Goal: Find specific page/section: Find specific page/section

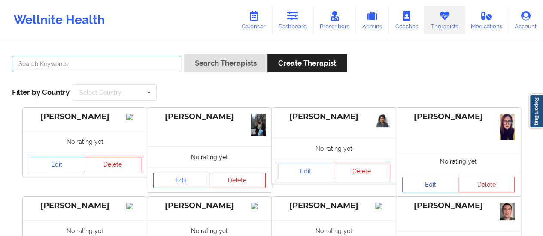
click at [81, 64] on input "text" at bounding box center [96, 64] width 169 height 16
type input "[PERSON_NAME]"
click at [184, 54] on button "Search Therapists" at bounding box center [225, 63] width 83 height 18
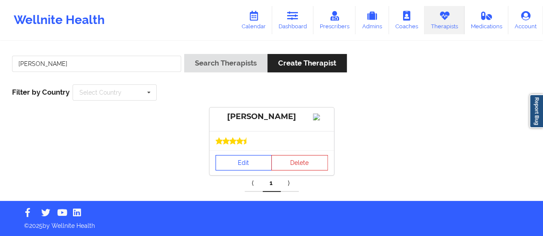
click at [234, 163] on link "Edit" at bounding box center [243, 162] width 57 height 15
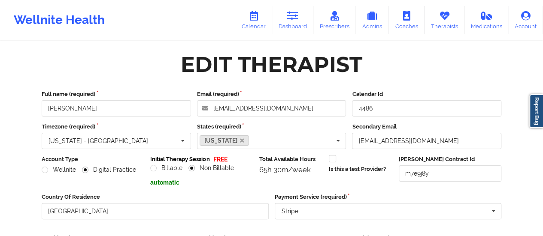
scroll to position [154, 0]
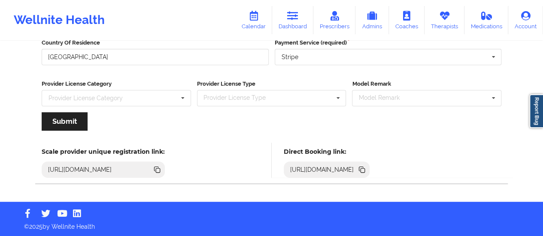
click at [363, 167] on icon at bounding box center [361, 169] width 4 height 4
click at [305, 26] on link "Dashboard" at bounding box center [292, 20] width 41 height 28
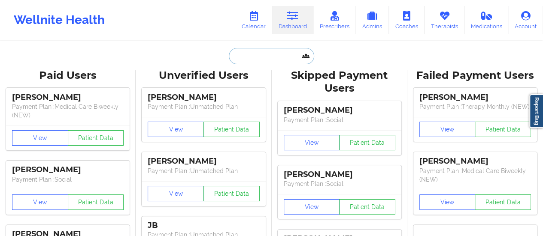
click at [252, 55] on input "text" at bounding box center [271, 56] width 85 height 16
paste input "[EMAIL_ADDRESS][DOMAIN_NAME]"
type input "[EMAIL_ADDRESS][DOMAIN_NAME]"
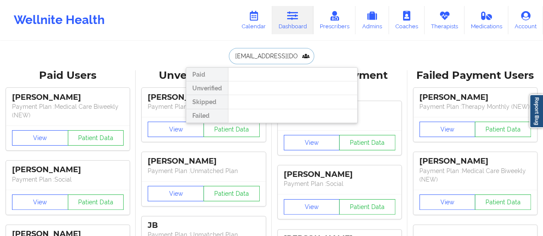
scroll to position [0, 1]
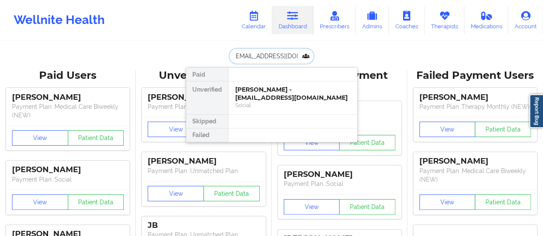
click at [266, 92] on div "[PERSON_NAME] - [EMAIL_ADDRESS][DOMAIN_NAME]" at bounding box center [292, 94] width 115 height 16
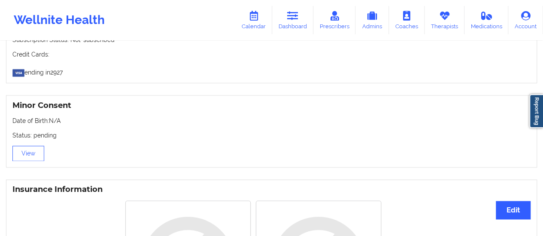
scroll to position [691, 0]
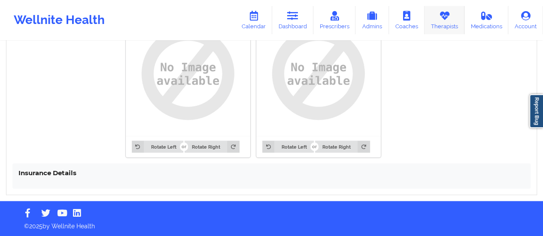
click at [433, 24] on link "Therapists" at bounding box center [444, 20] width 40 height 28
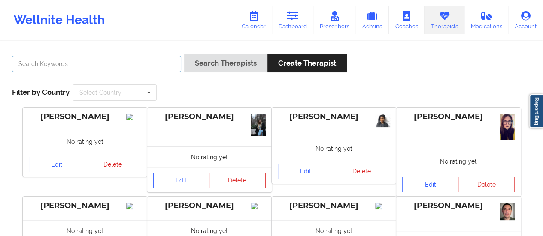
click at [160, 63] on input "text" at bounding box center [96, 64] width 169 height 16
click at [332, 19] on icon at bounding box center [334, 15] width 11 height 9
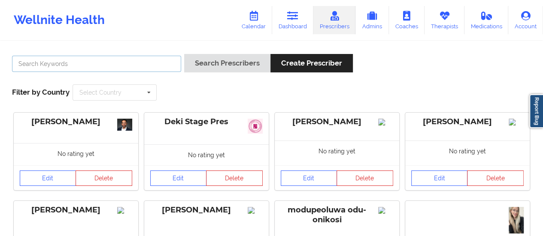
click at [154, 66] on input "text" at bounding box center [96, 64] width 169 height 16
type input "[PERSON_NAME]"
click at [184, 54] on button "Search Prescribers" at bounding box center [227, 63] width 86 height 18
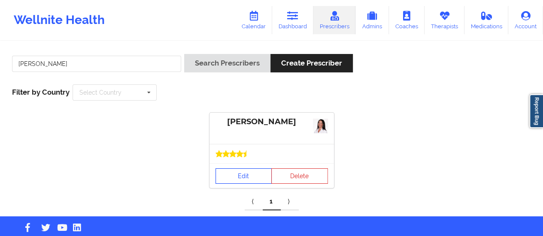
click at [227, 179] on link "Edit" at bounding box center [243, 176] width 57 height 15
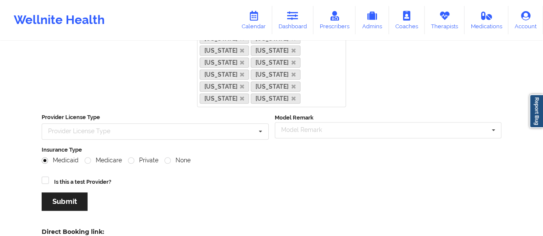
scroll to position [407, 0]
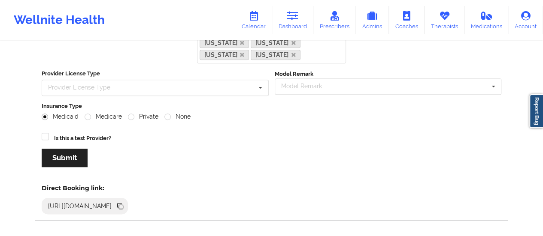
click at [121, 203] on icon at bounding box center [119, 205] width 4 height 4
click at [288, 30] on link "Dashboard" at bounding box center [292, 20] width 41 height 28
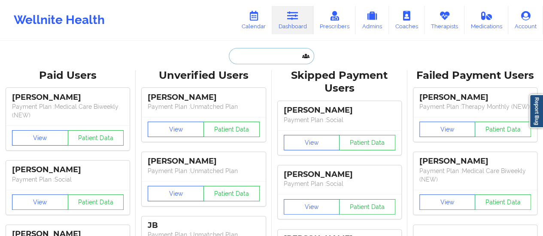
click at [274, 52] on input "text" at bounding box center [271, 56] width 85 height 16
paste input "[EMAIL_ADDRESS][DOMAIN_NAME]"
type input "[EMAIL_ADDRESS][DOMAIN_NAME]"
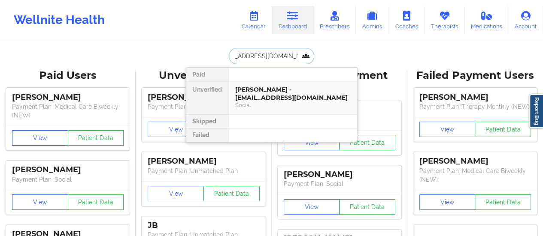
click at [281, 89] on div "[PERSON_NAME] - [EMAIL_ADDRESS][DOMAIN_NAME]" at bounding box center [292, 94] width 115 height 16
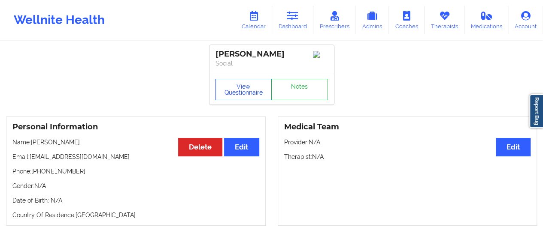
click at [244, 88] on button "View Questionnaire" at bounding box center [243, 89] width 57 height 21
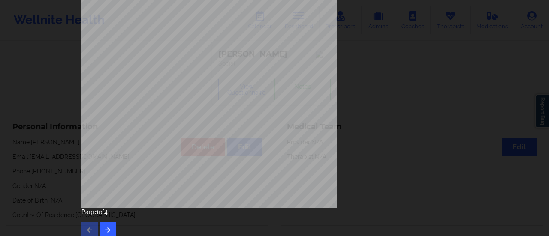
scroll to position [172, 0]
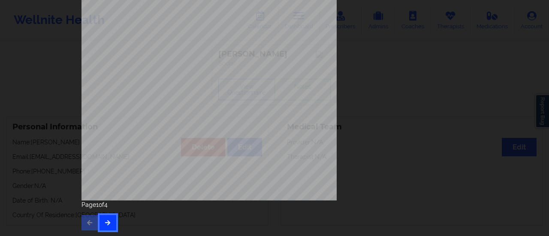
click at [111, 219] on button "button" at bounding box center [108, 222] width 17 height 15
click at [103, 217] on button "button" at bounding box center [108, 222] width 17 height 15
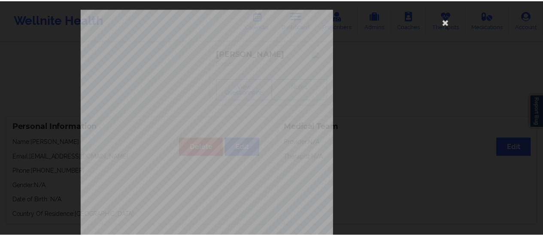
scroll to position [4, 0]
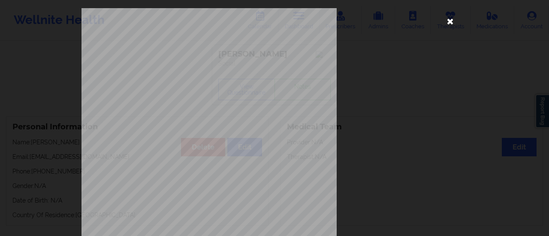
click at [443, 19] on icon at bounding box center [450, 21] width 14 height 14
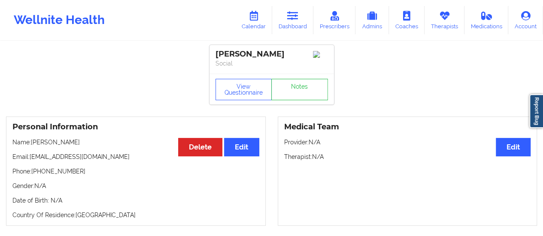
click at [87, 147] on p "Name: [PERSON_NAME]" at bounding box center [135, 142] width 247 height 9
drag, startPoint x: 87, startPoint y: 147, endPoint x: 35, endPoint y: 143, distance: 52.5
click at [35, 143] on p "Name: [PERSON_NAME]" at bounding box center [135, 142] width 247 height 9
copy p "[PERSON_NAME]"
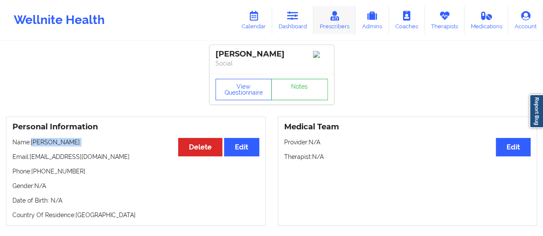
click at [342, 10] on link "Prescribers" at bounding box center [334, 20] width 42 height 28
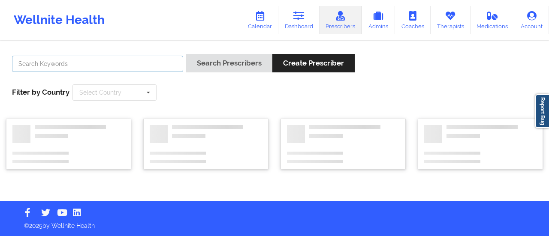
click at [163, 64] on input "text" at bounding box center [97, 64] width 171 height 16
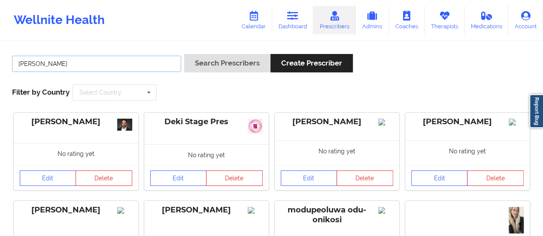
type input "[PERSON_NAME]"
click at [184, 54] on button "Search Prescribers" at bounding box center [227, 63] width 86 height 18
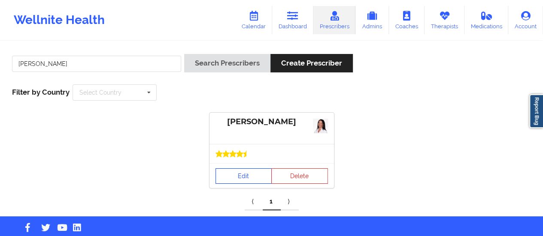
click at [235, 183] on link "Edit" at bounding box center [243, 176] width 57 height 15
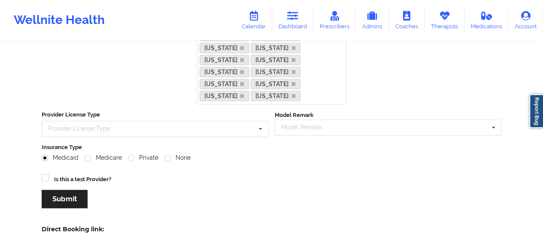
scroll to position [407, 0]
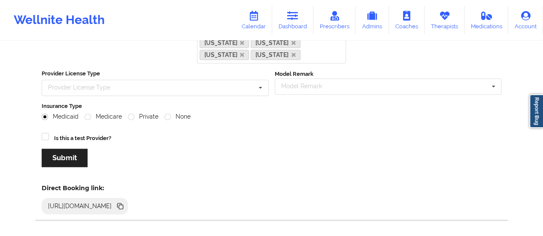
click at [123, 205] on icon at bounding box center [121, 207] width 4 height 4
